Goal: Information Seeking & Learning: Learn about a topic

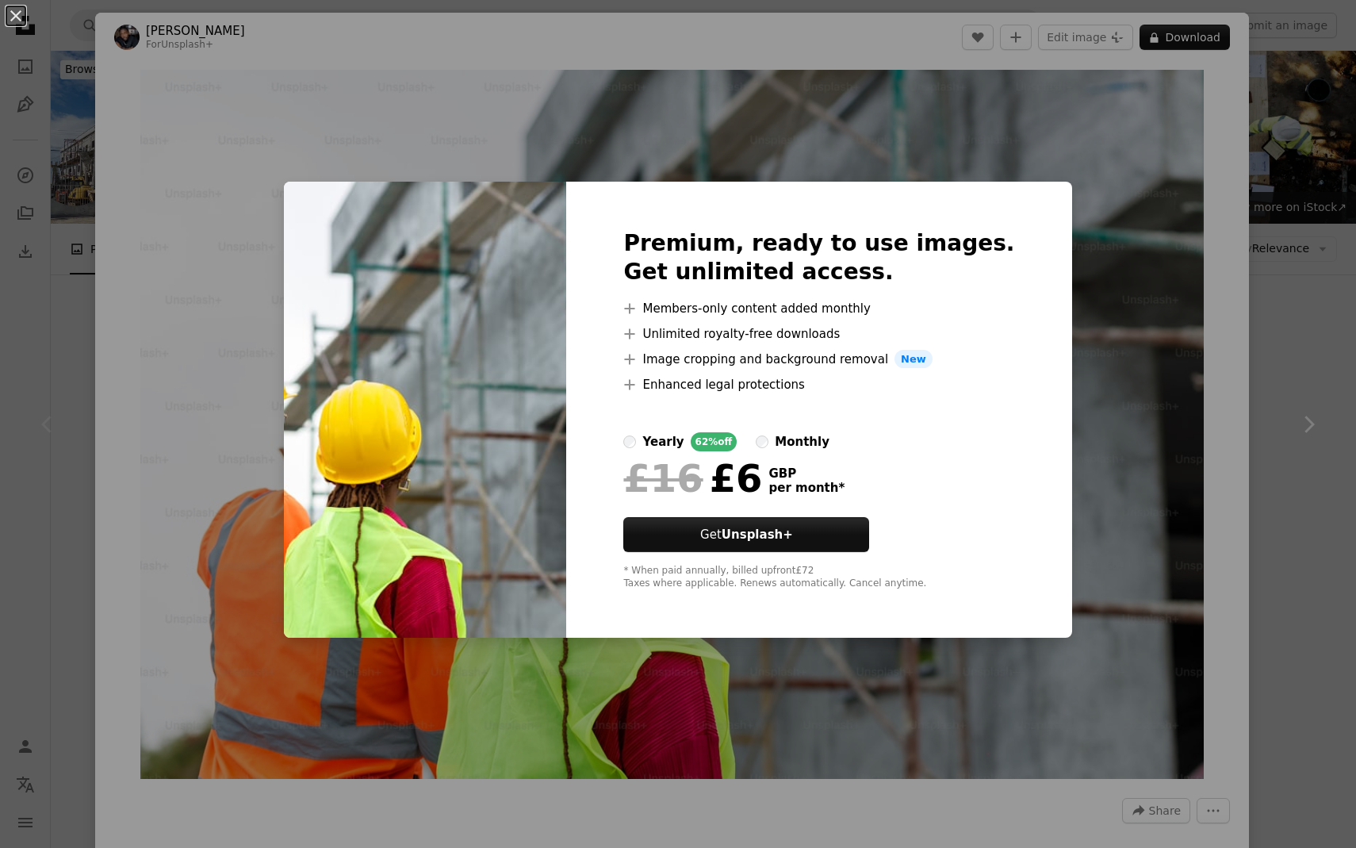
click at [1137, 121] on div "An X shape Premium, ready to use images. Get unlimited access. A plus sign Memb…" at bounding box center [678, 424] width 1356 height 848
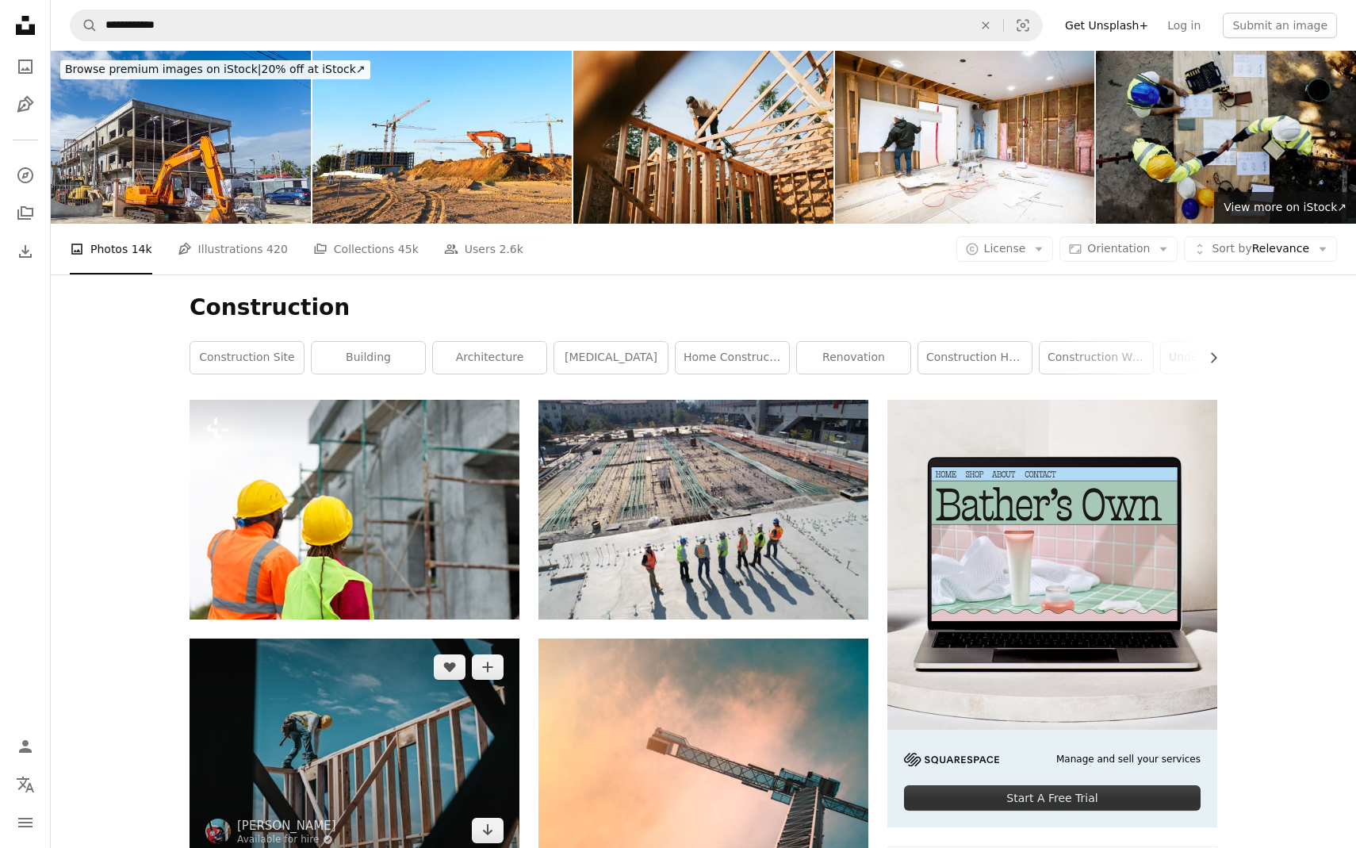
click at [488, 639] on img at bounding box center [355, 749] width 330 height 220
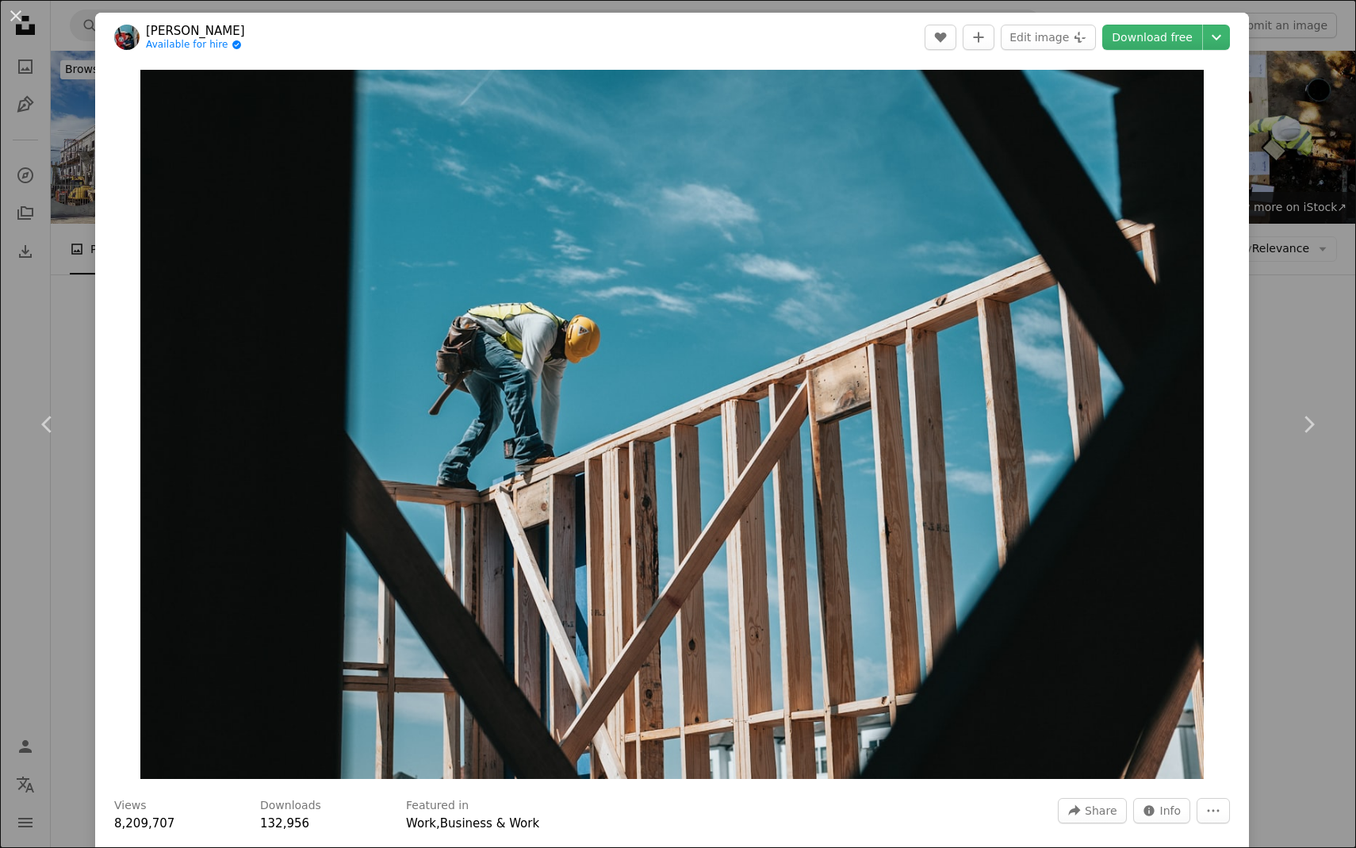
click at [1282, 137] on div "An X shape Chevron left Chevron right [PERSON_NAME] Available for hire A checkm…" at bounding box center [678, 424] width 1356 height 848
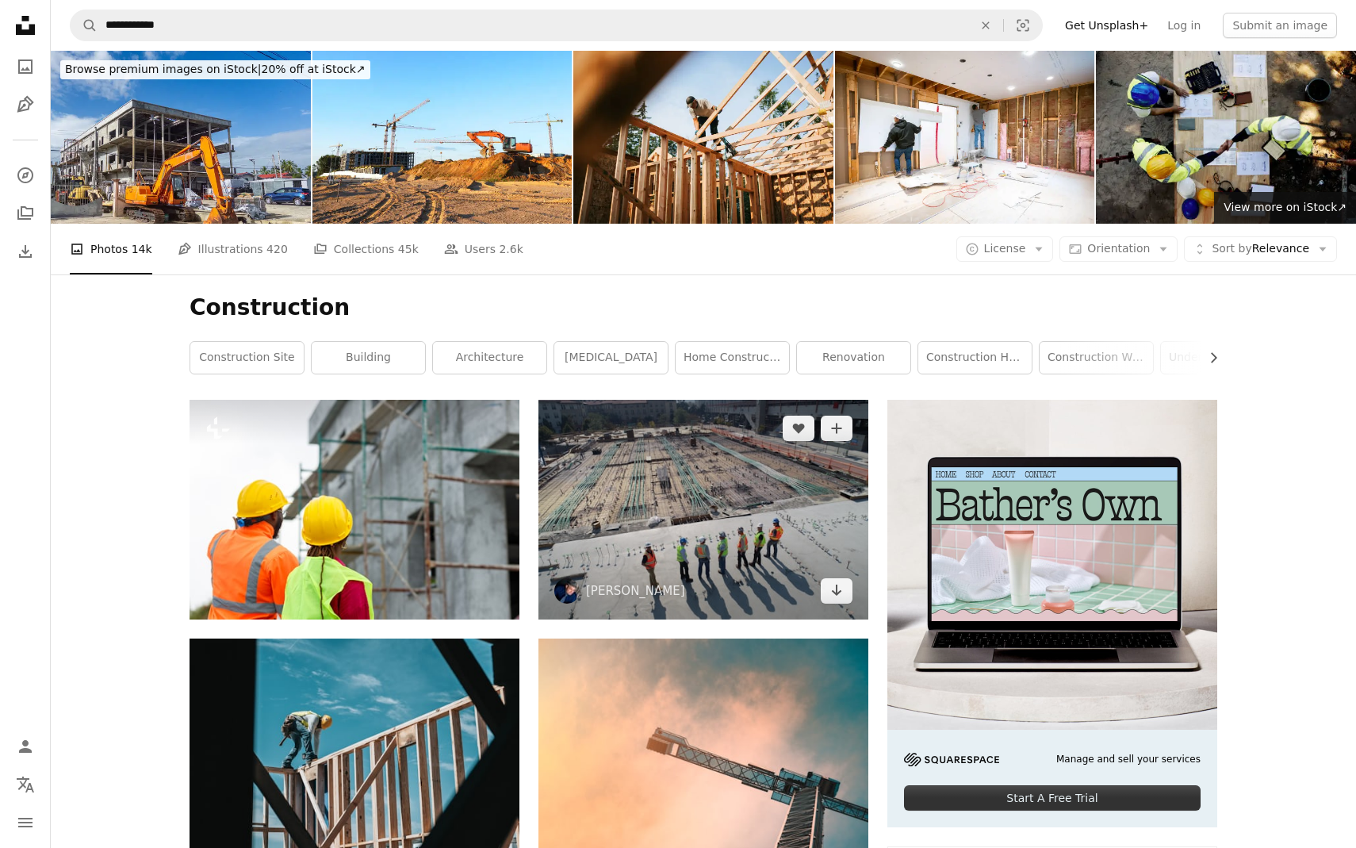
click at [754, 400] on img at bounding box center [704, 510] width 330 height 220
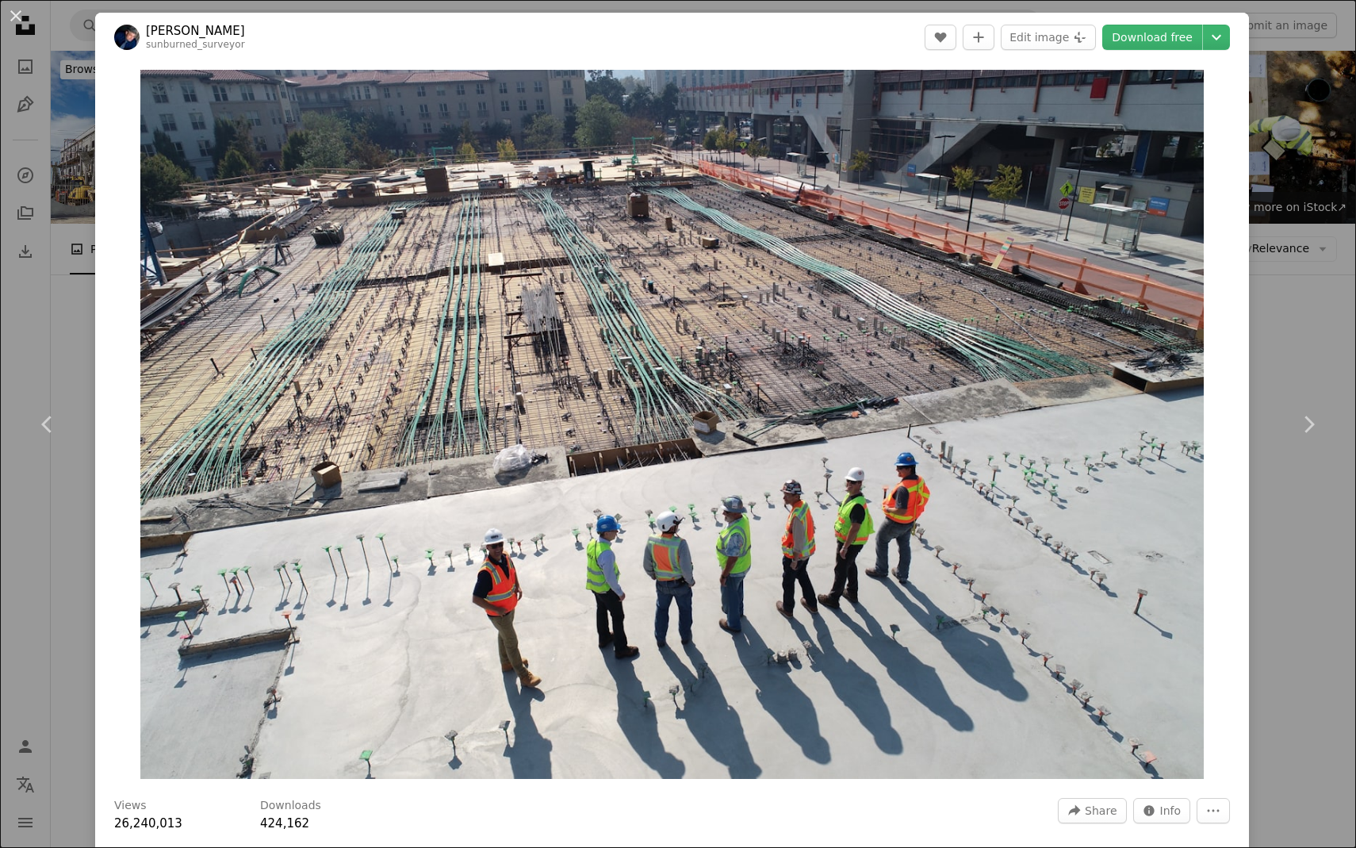
click at [1316, 136] on div "An X shape Chevron left Chevron right [PERSON_NAME] A heart A plus sign Edit im…" at bounding box center [678, 424] width 1356 height 848
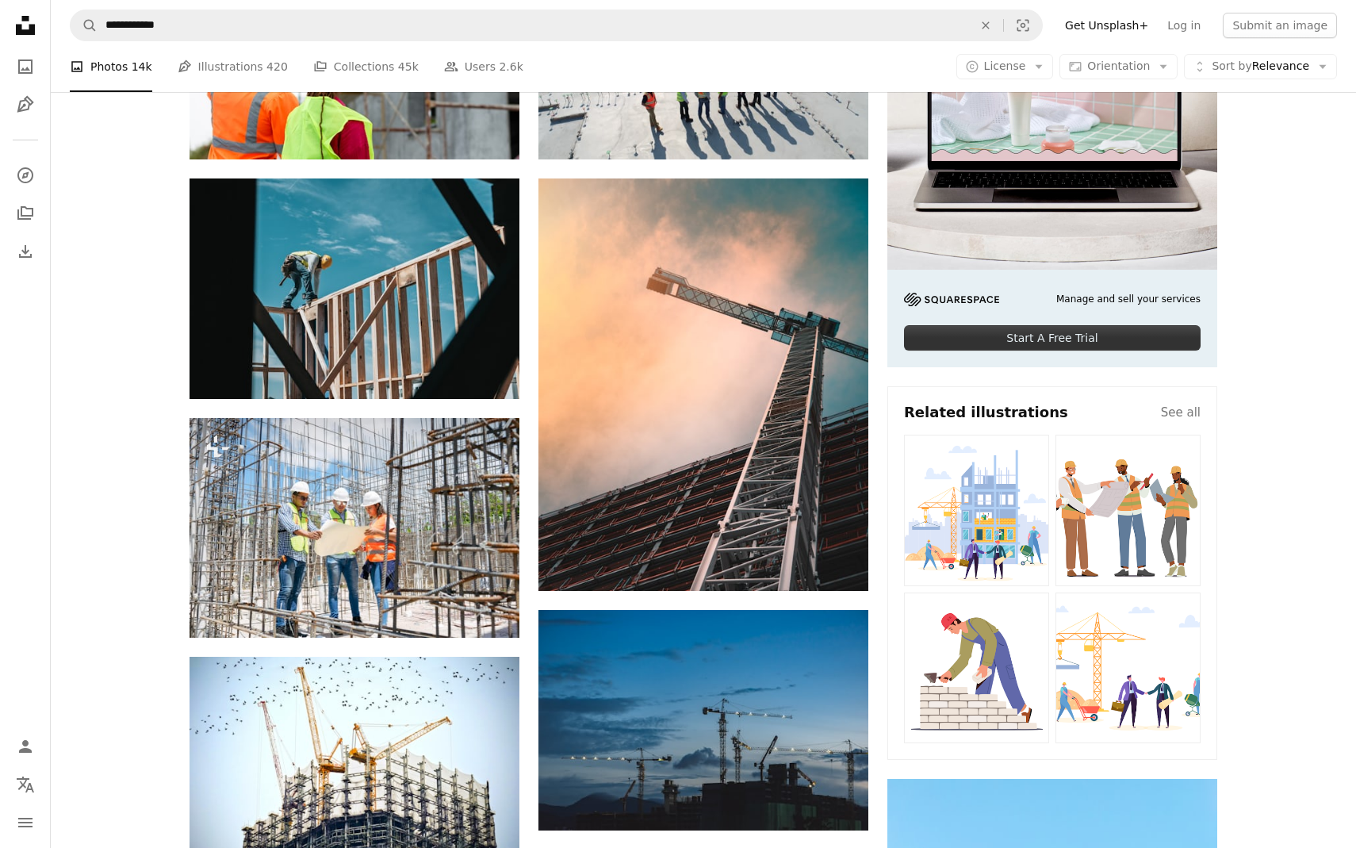
scroll to position [469, 0]
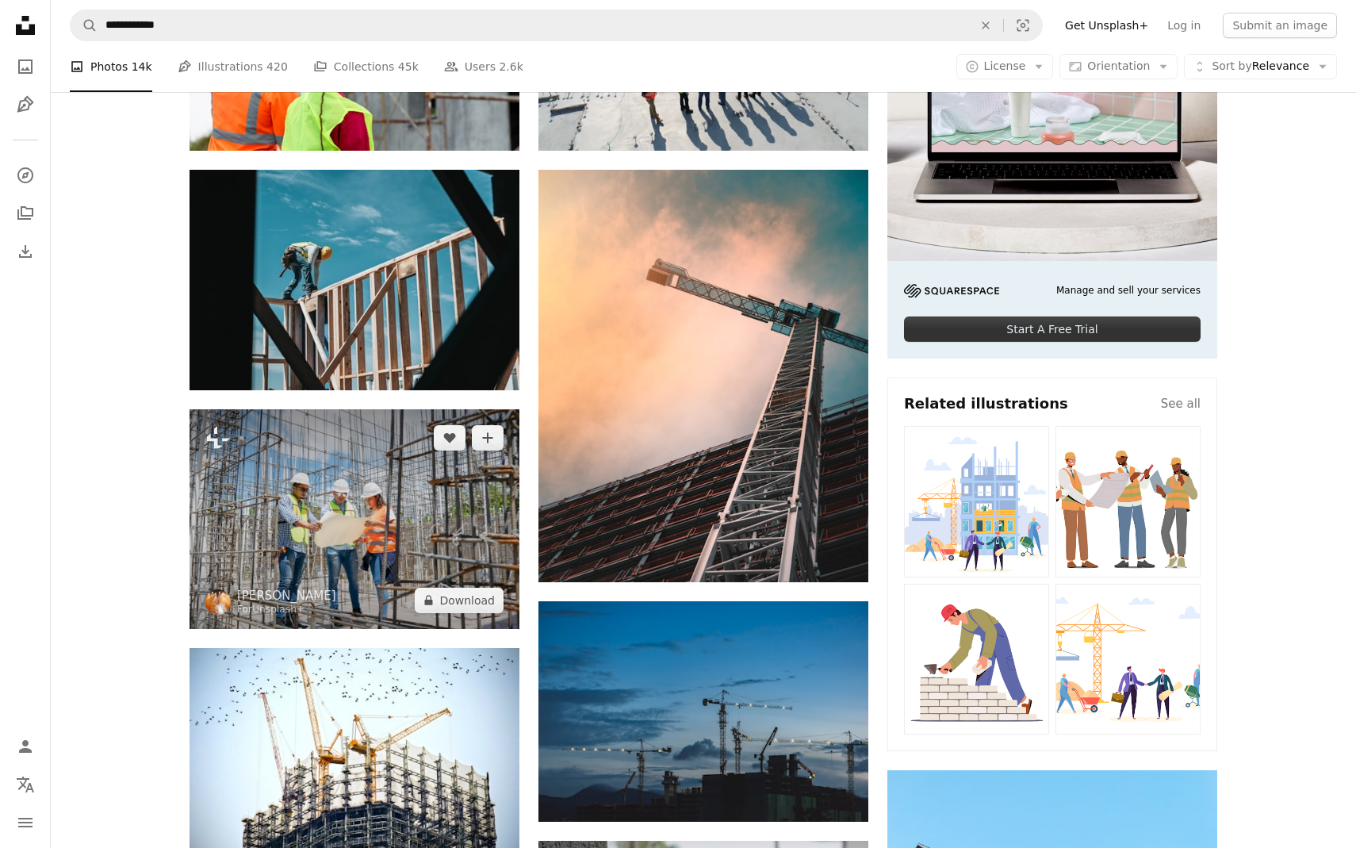
click at [382, 409] on img at bounding box center [355, 519] width 330 height 220
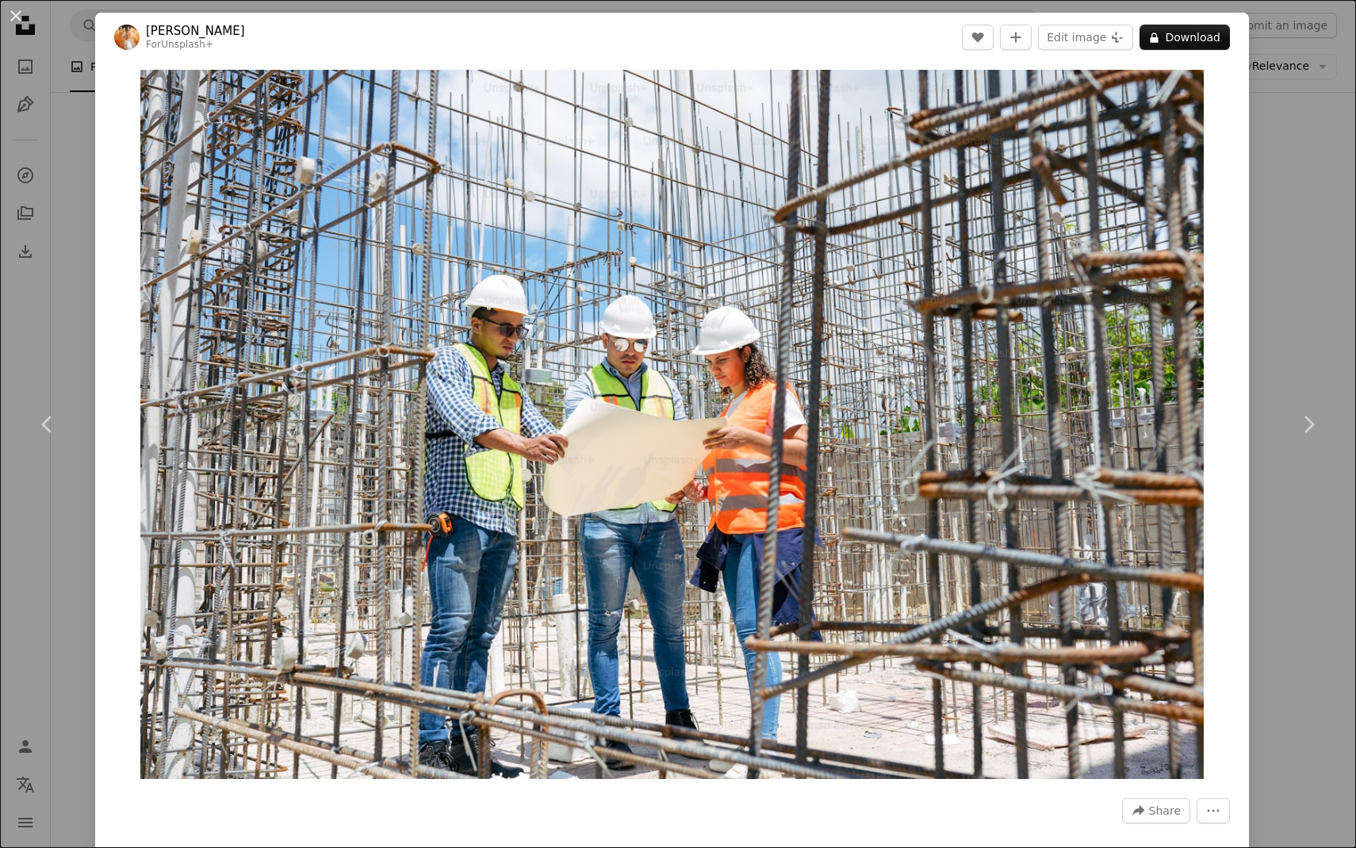
click at [1291, 99] on div "An X shape Chevron left Chevron right [PERSON_NAME] For Unsplash+ A heart A plu…" at bounding box center [678, 424] width 1356 height 848
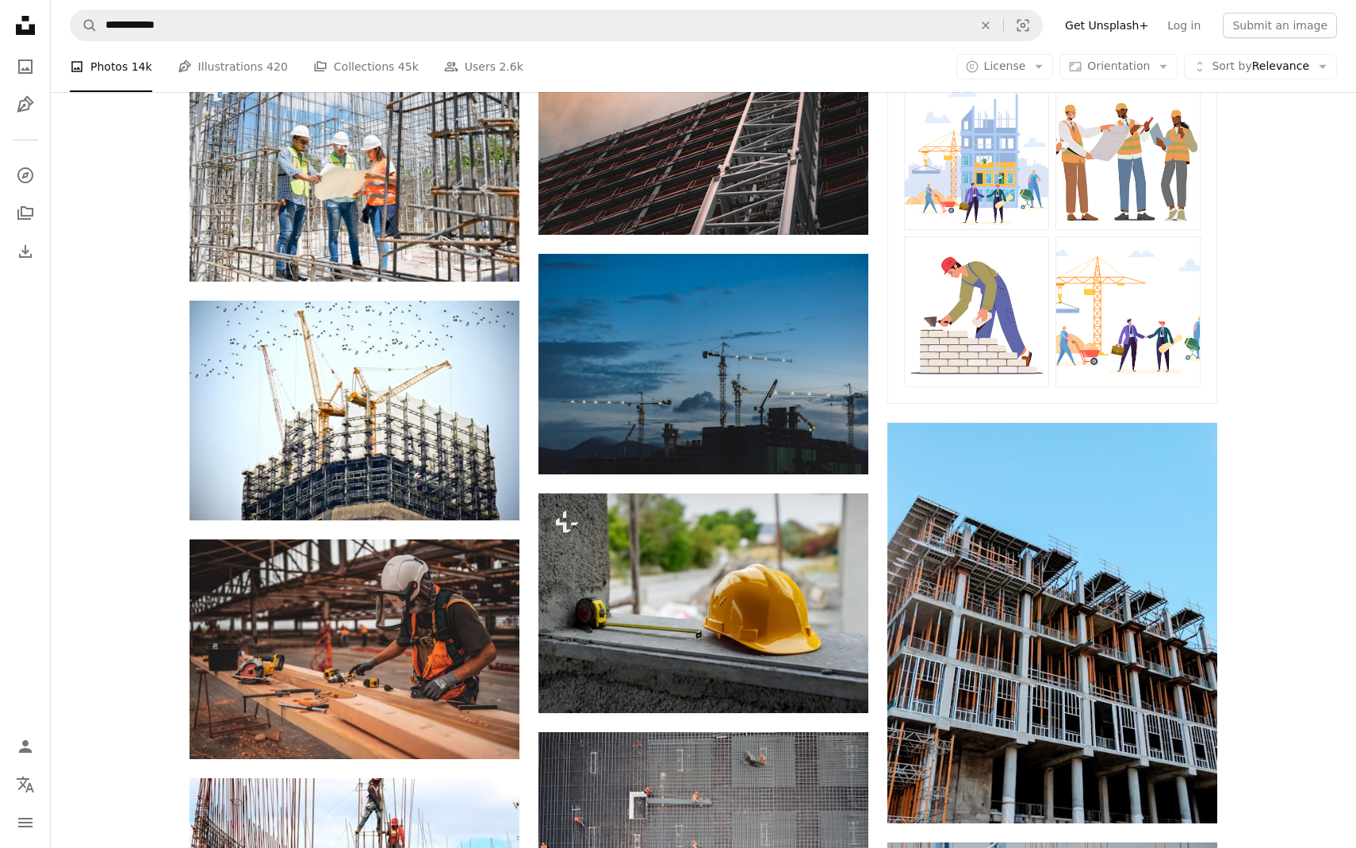
scroll to position [840, 0]
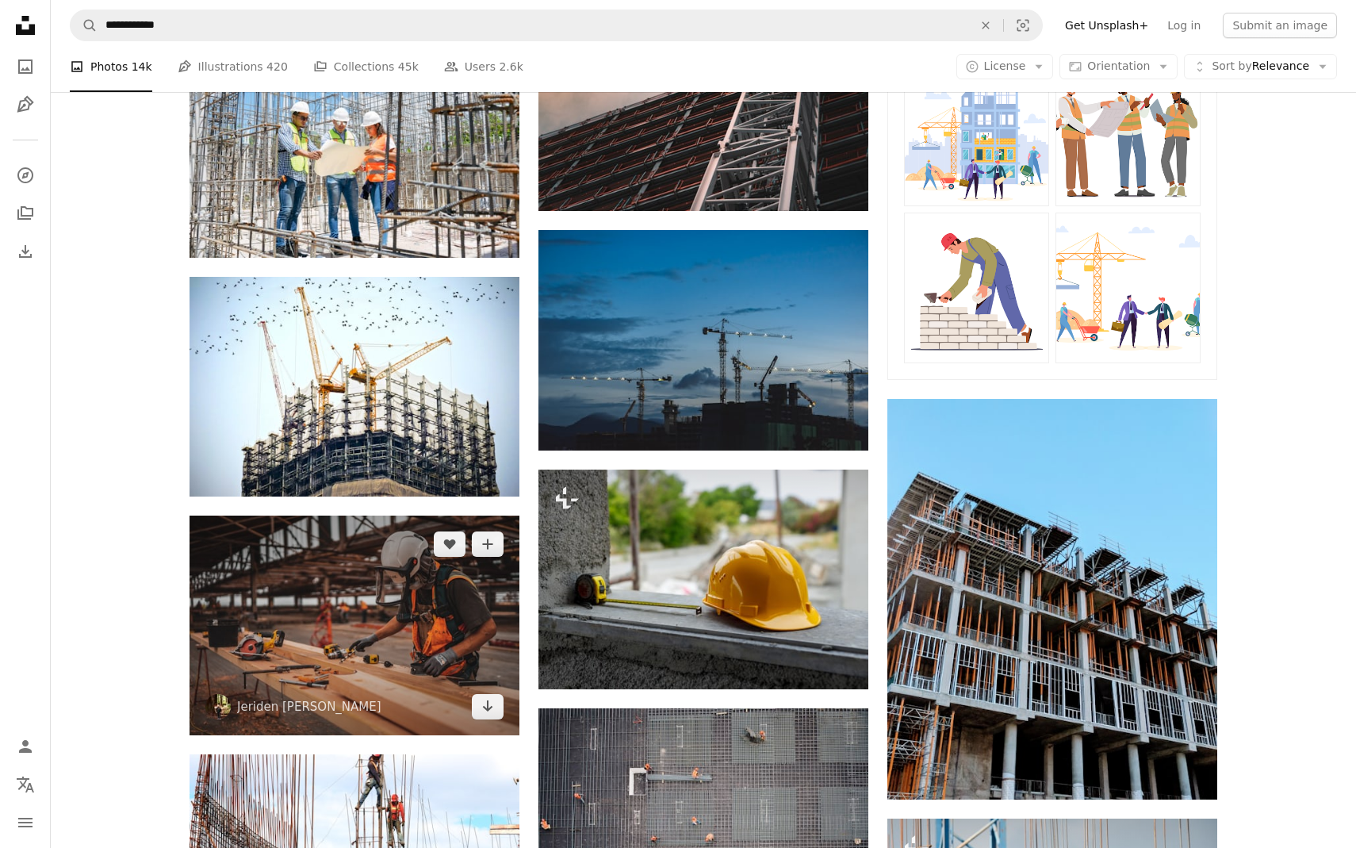
click at [489, 516] on img at bounding box center [355, 626] width 330 height 220
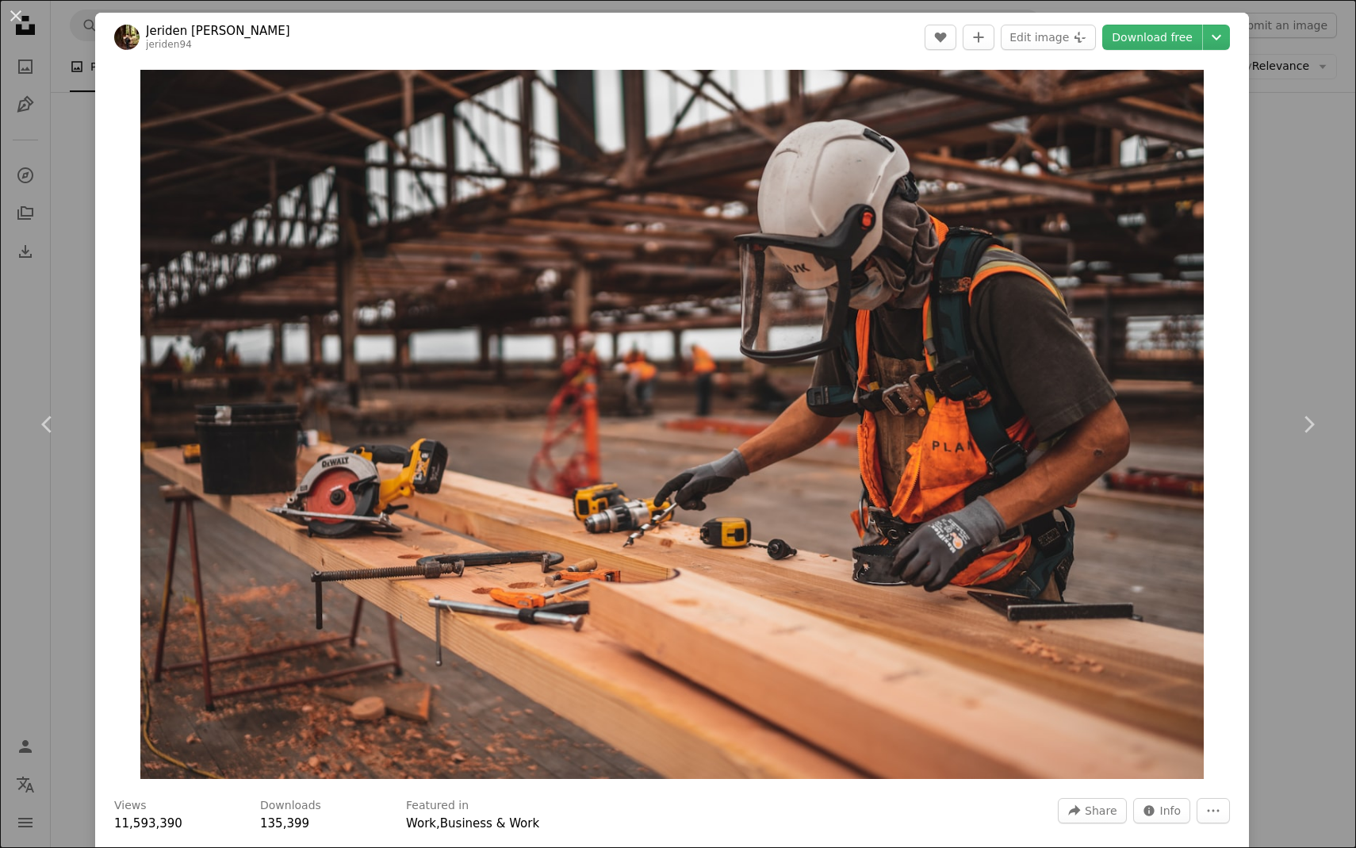
click at [1262, 220] on div "An X shape Chevron left Chevron right Jeriden [PERSON_NAME] jeriden94 A heart A…" at bounding box center [678, 424] width 1356 height 848
